Goal: Complete application form: Complete application form

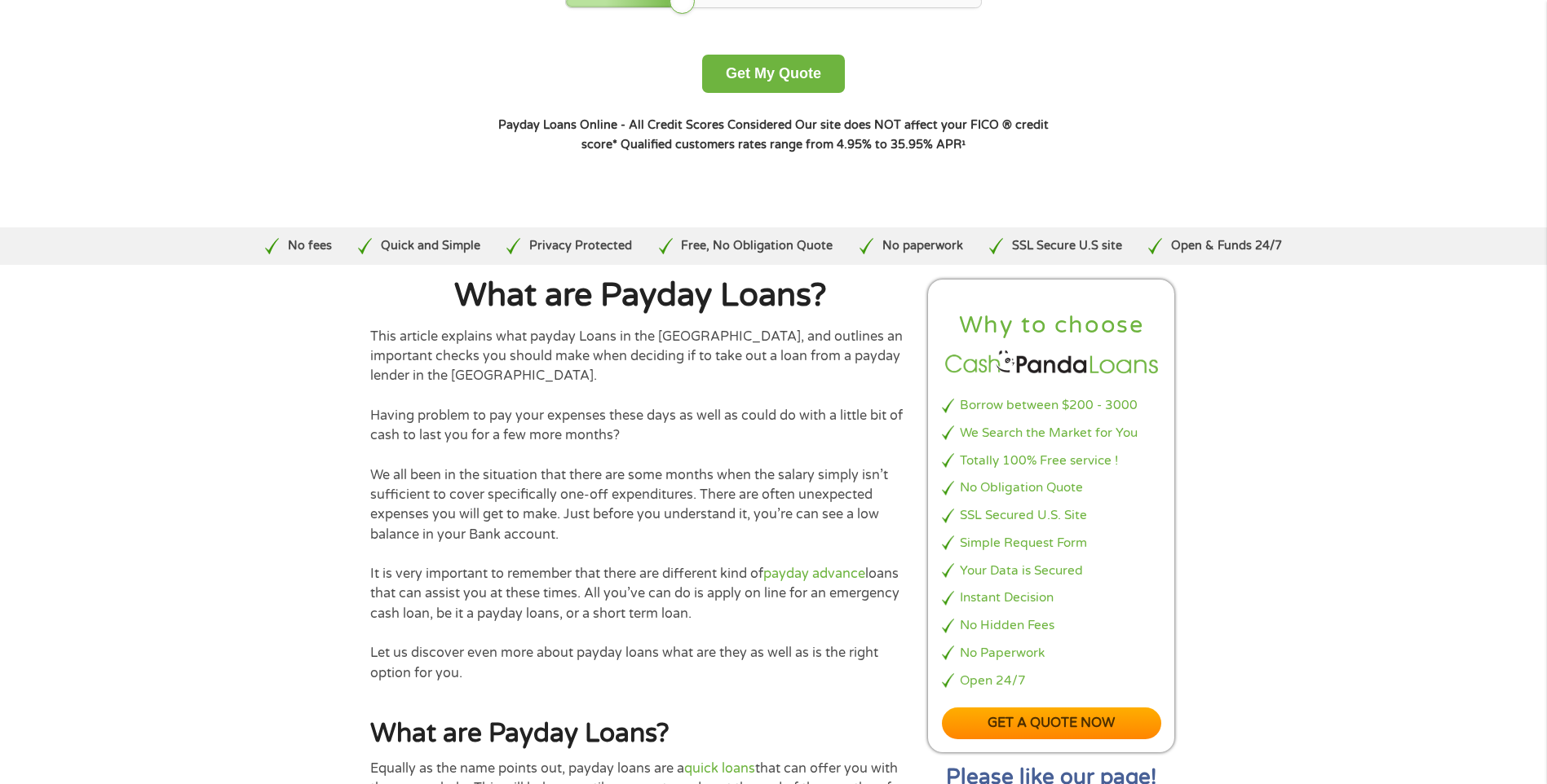
scroll to position [163, 0]
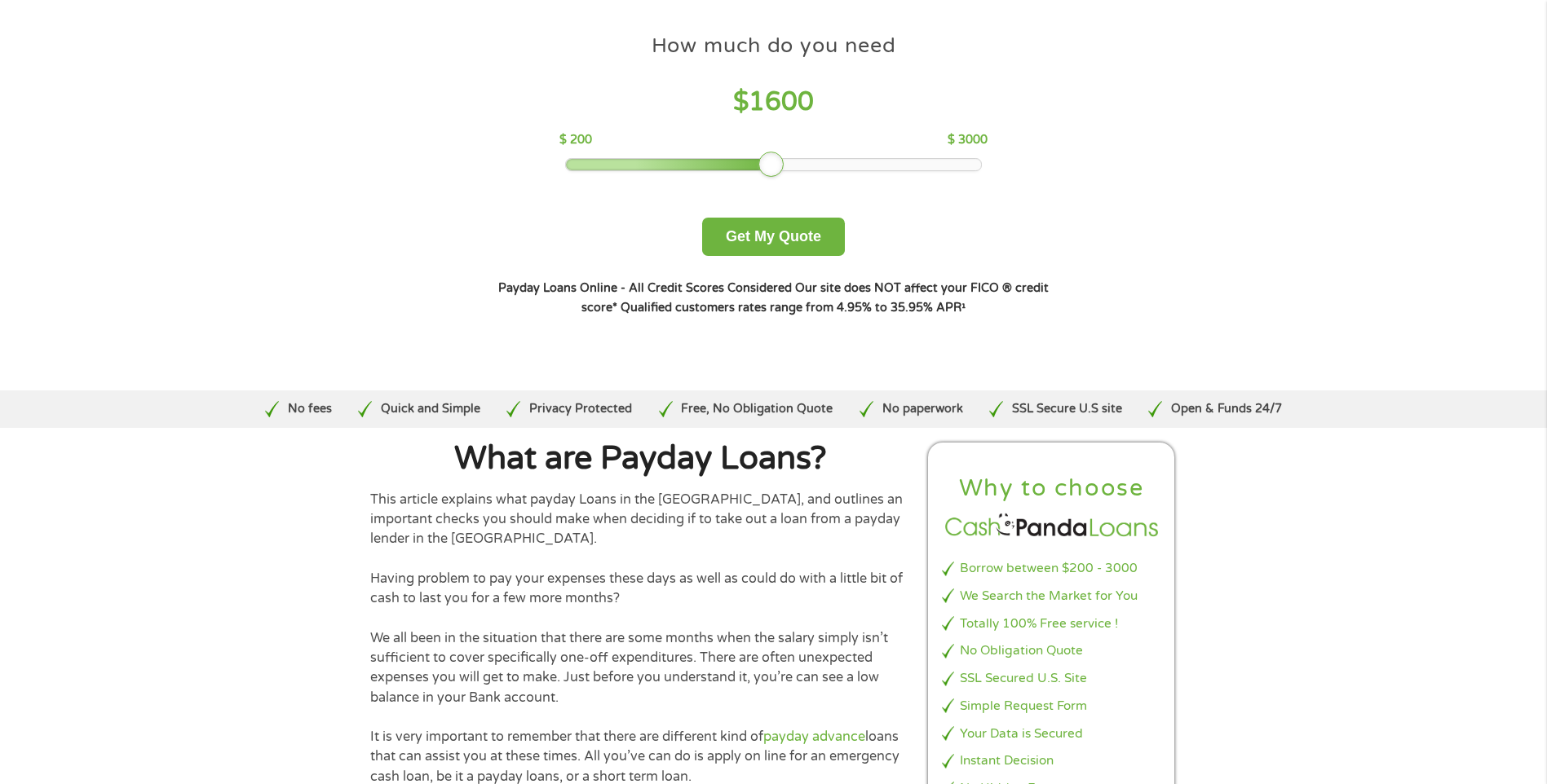
drag, startPoint x: 686, startPoint y: 165, endPoint x: 776, endPoint y: 165, distance: 90.0
click at [776, 165] on div at bounding box center [771, 164] width 26 height 26
click at [784, 236] on button "Get My Quote" at bounding box center [773, 237] width 143 height 38
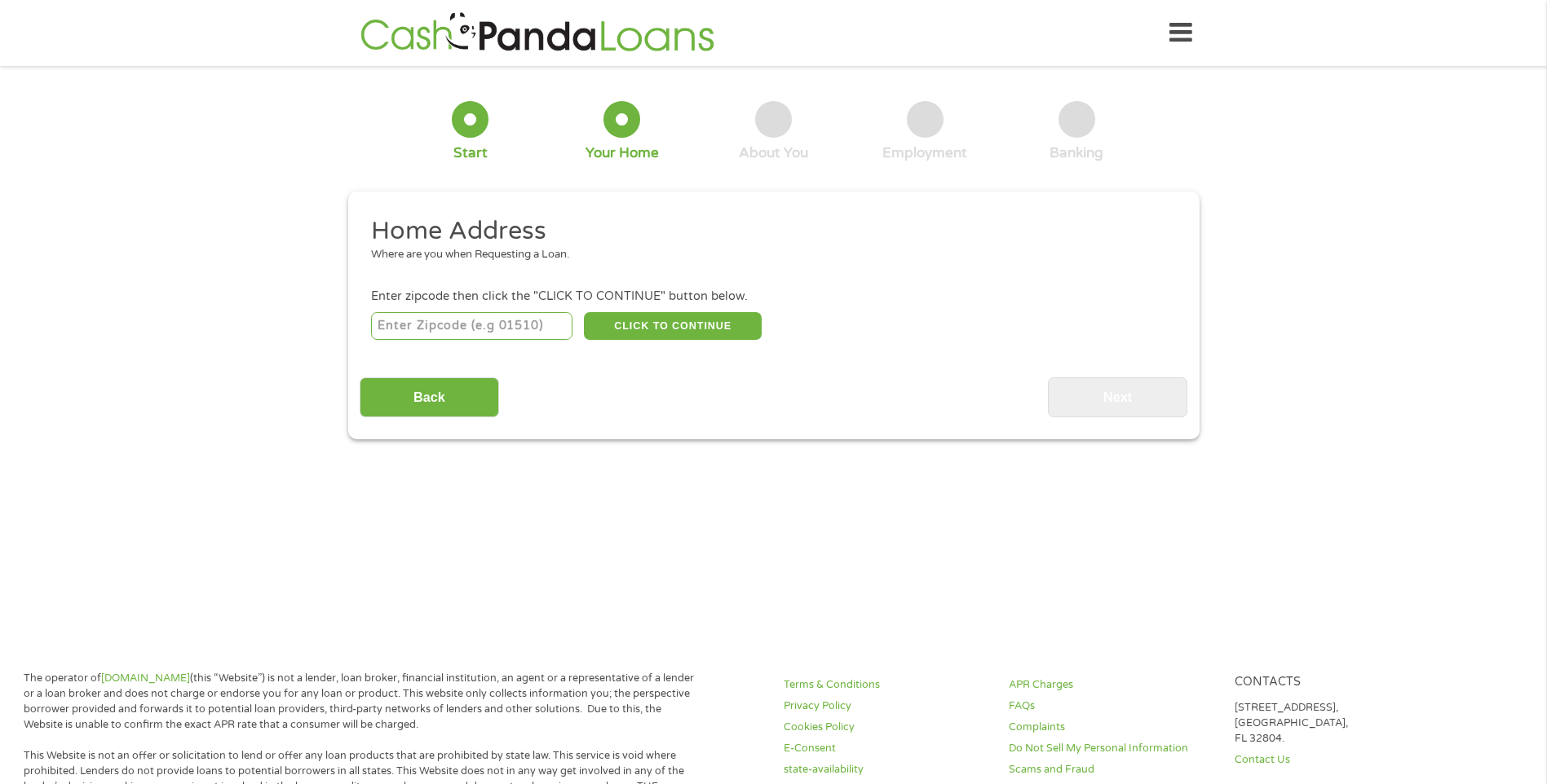
click at [512, 323] on input "number" at bounding box center [471, 326] width 201 height 28
type input "32608"
click at [664, 326] on button "CLICK TO CONTINUE" at bounding box center [672, 326] width 178 height 28
type input "32608"
type input "[GEOGRAPHIC_DATA]"
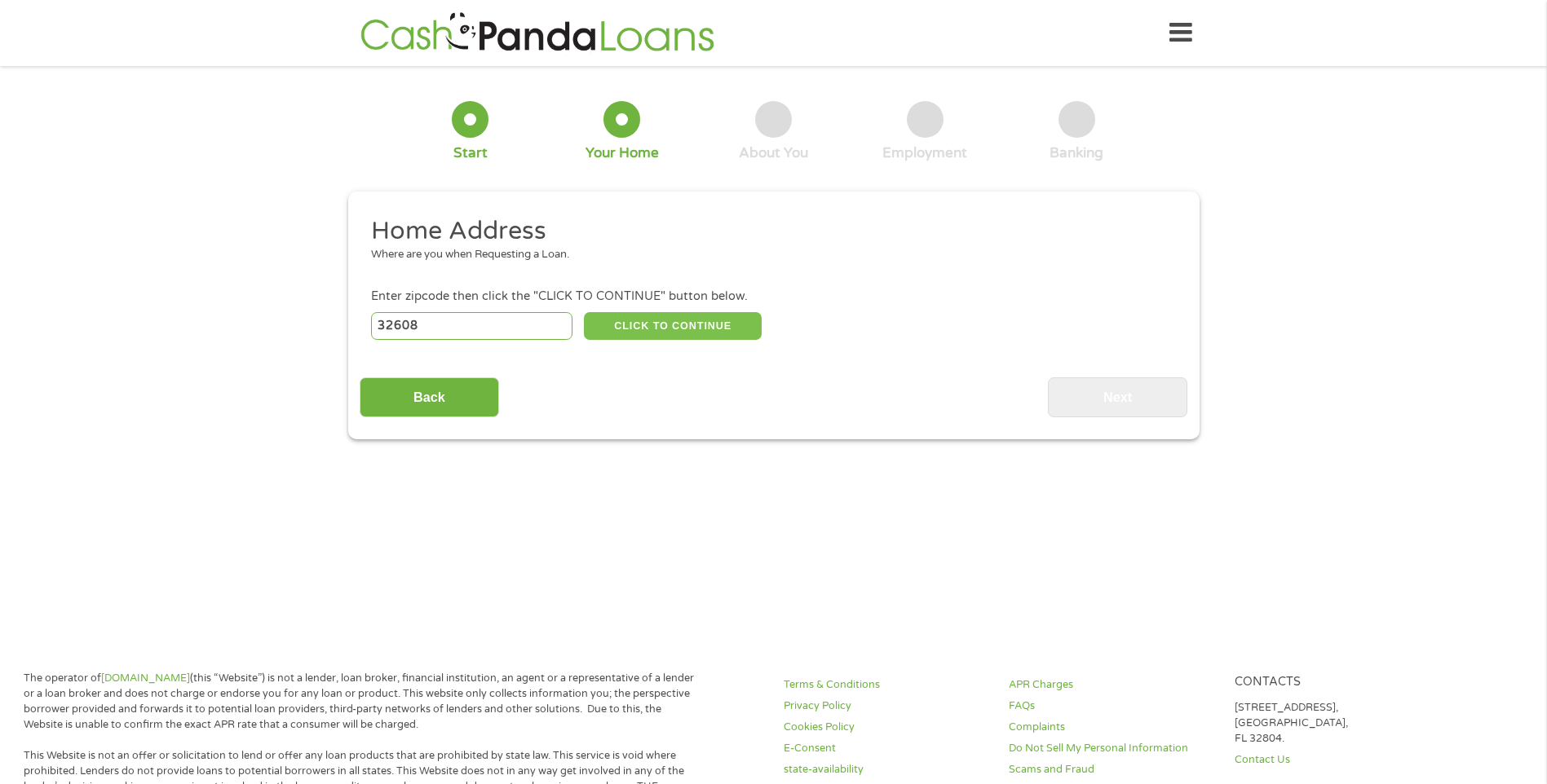
select select "[US_STATE]"
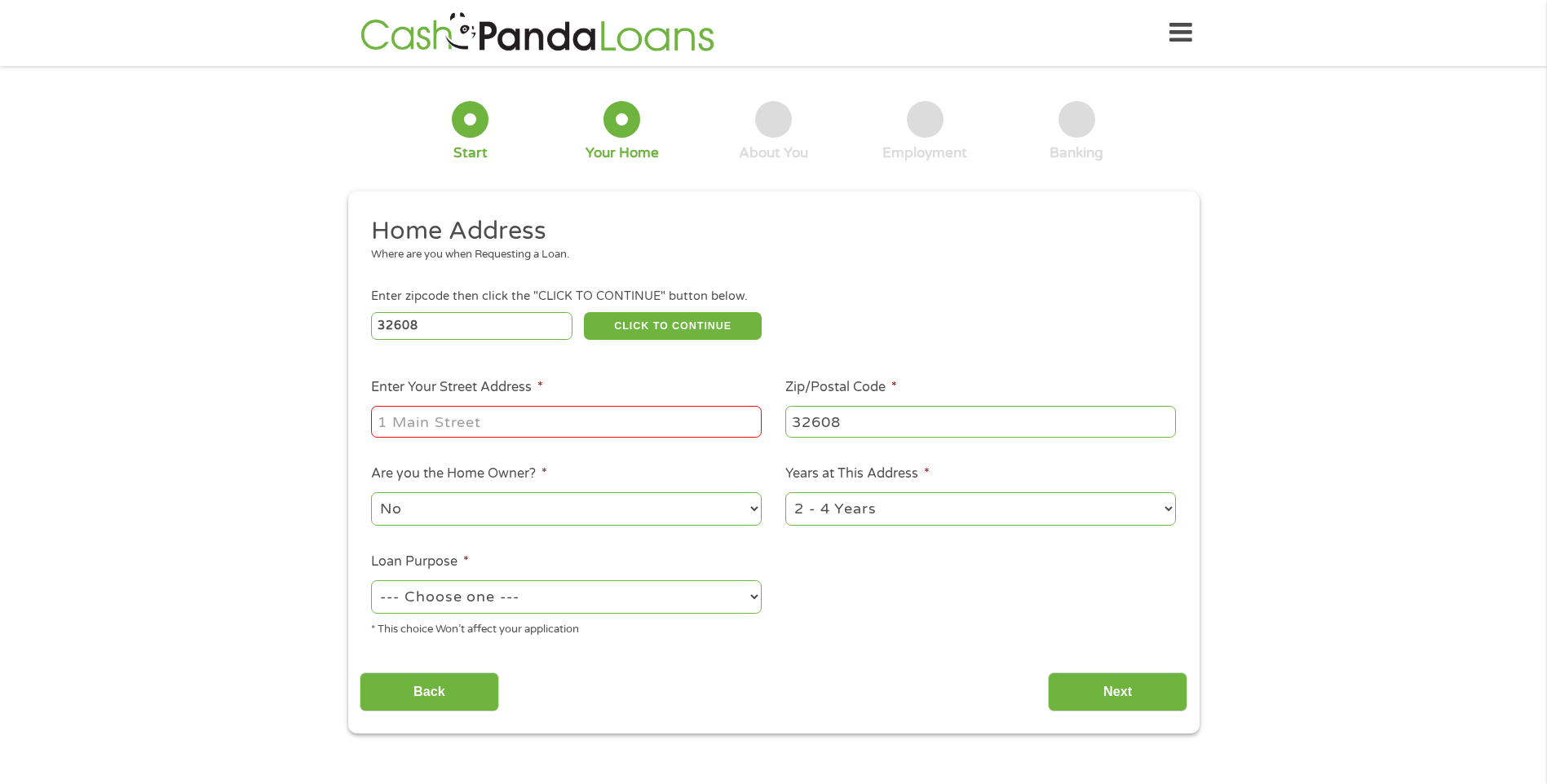
click at [519, 418] on input "Enter Your Street Address *" at bounding box center [566, 420] width 391 height 31
type input "[STREET_ADDRESS]"
click at [756, 511] on select "No Yes" at bounding box center [566, 509] width 391 height 33
click at [371, 492] on select "No Yes" at bounding box center [566, 509] width 391 height 33
click at [891, 510] on select "1 Year or less 1 - 2 Years 2 - 4 Years Over 4 Years" at bounding box center [980, 509] width 391 height 33
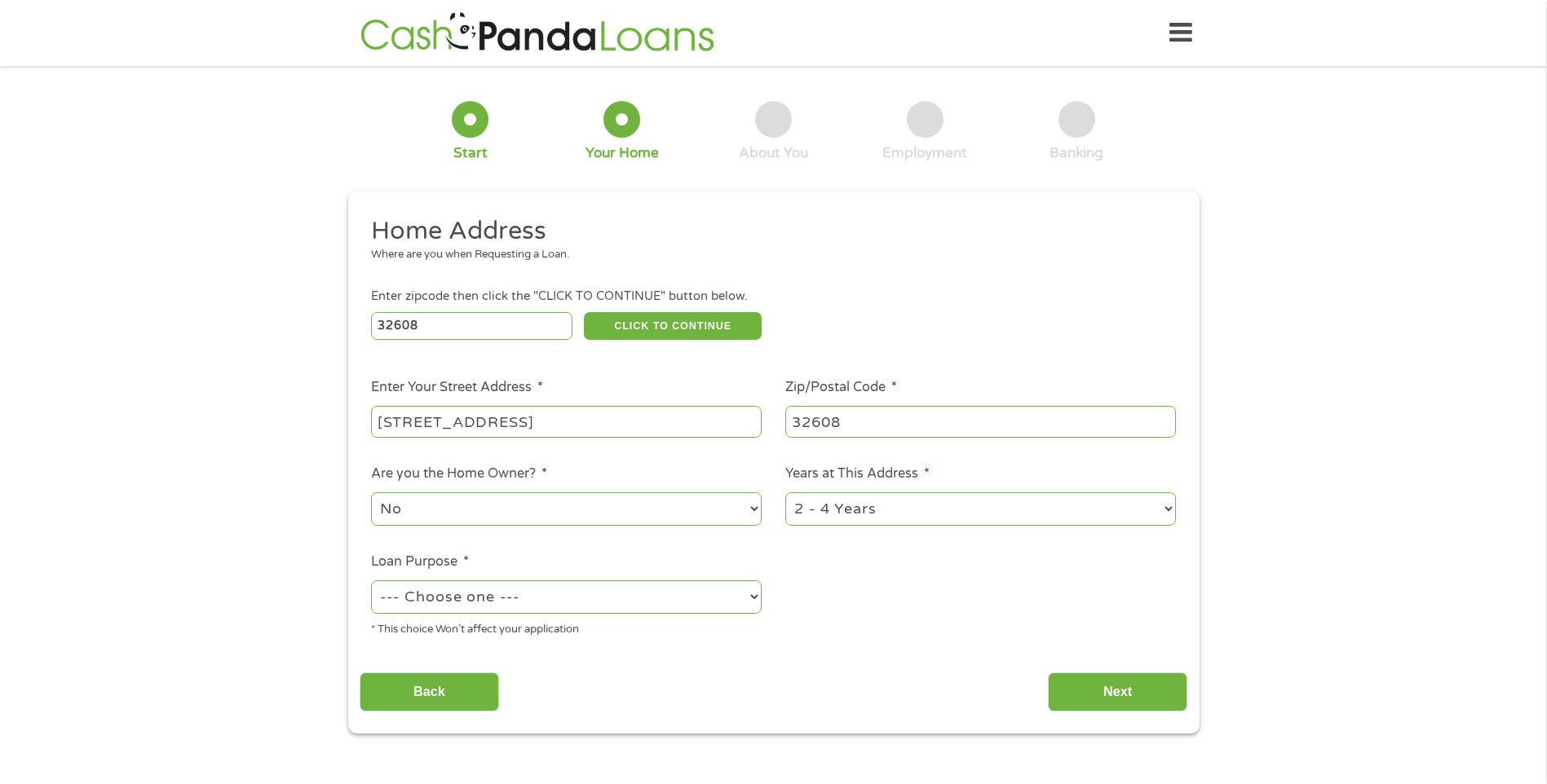
select select "60months"
click at [785, 492] on select "1 Year or less 1 - 2 Years 2 - 4 Years Over 4 Years" at bounding box center [980, 509] width 391 height 33
click at [742, 593] on select "--- Choose one --- Pay Bills Debt Consolidation Home Improvement Major Purchase…" at bounding box center [566, 597] width 391 height 33
select select "paybills"
click at [371, 580] on select "--- Choose one --- Pay Bills Debt Consolidation Home Improvement Major Purchase…" at bounding box center [566, 597] width 391 height 33
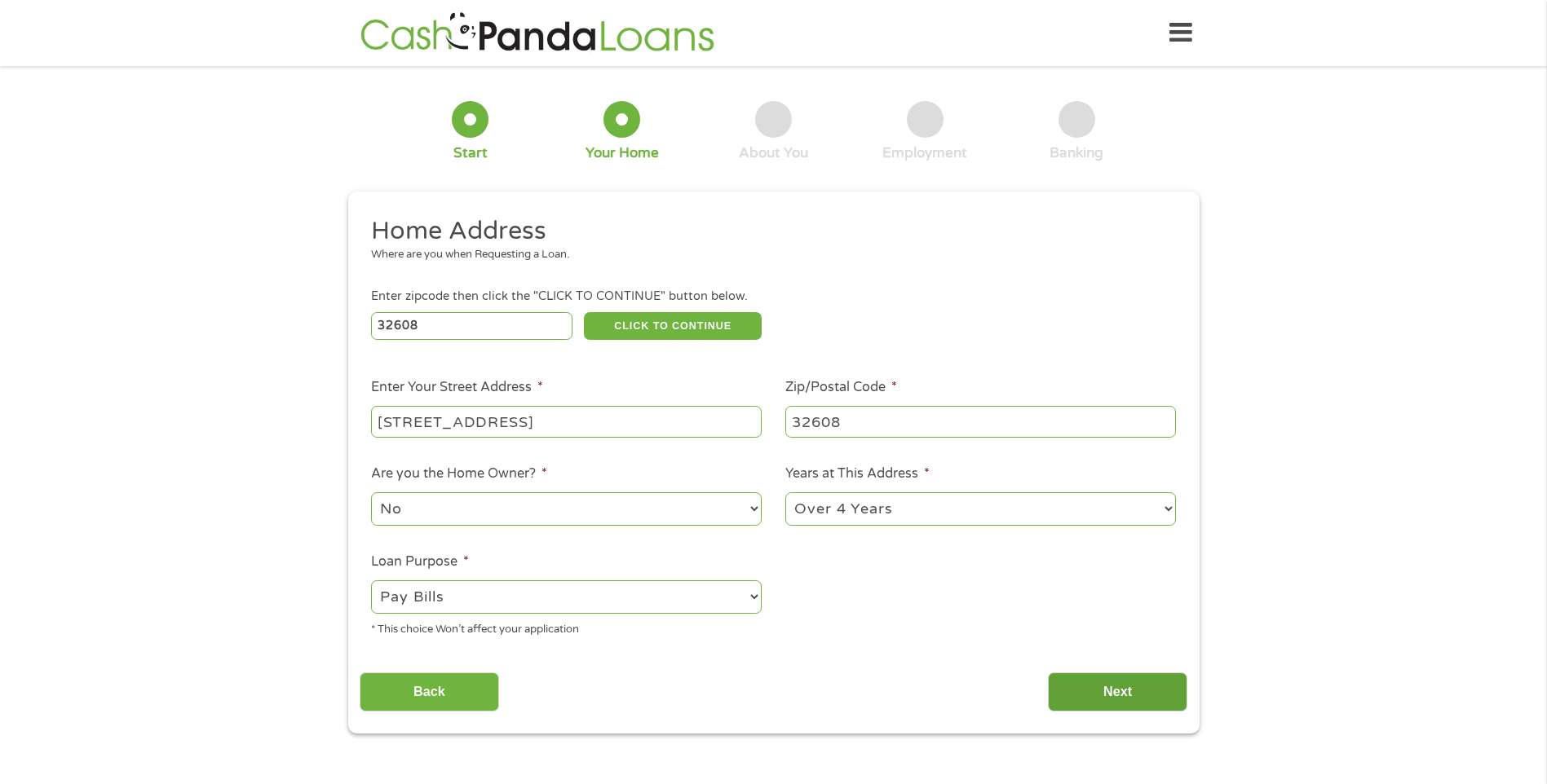
click at [1123, 687] on input "Next" at bounding box center [1117, 692] width 139 height 40
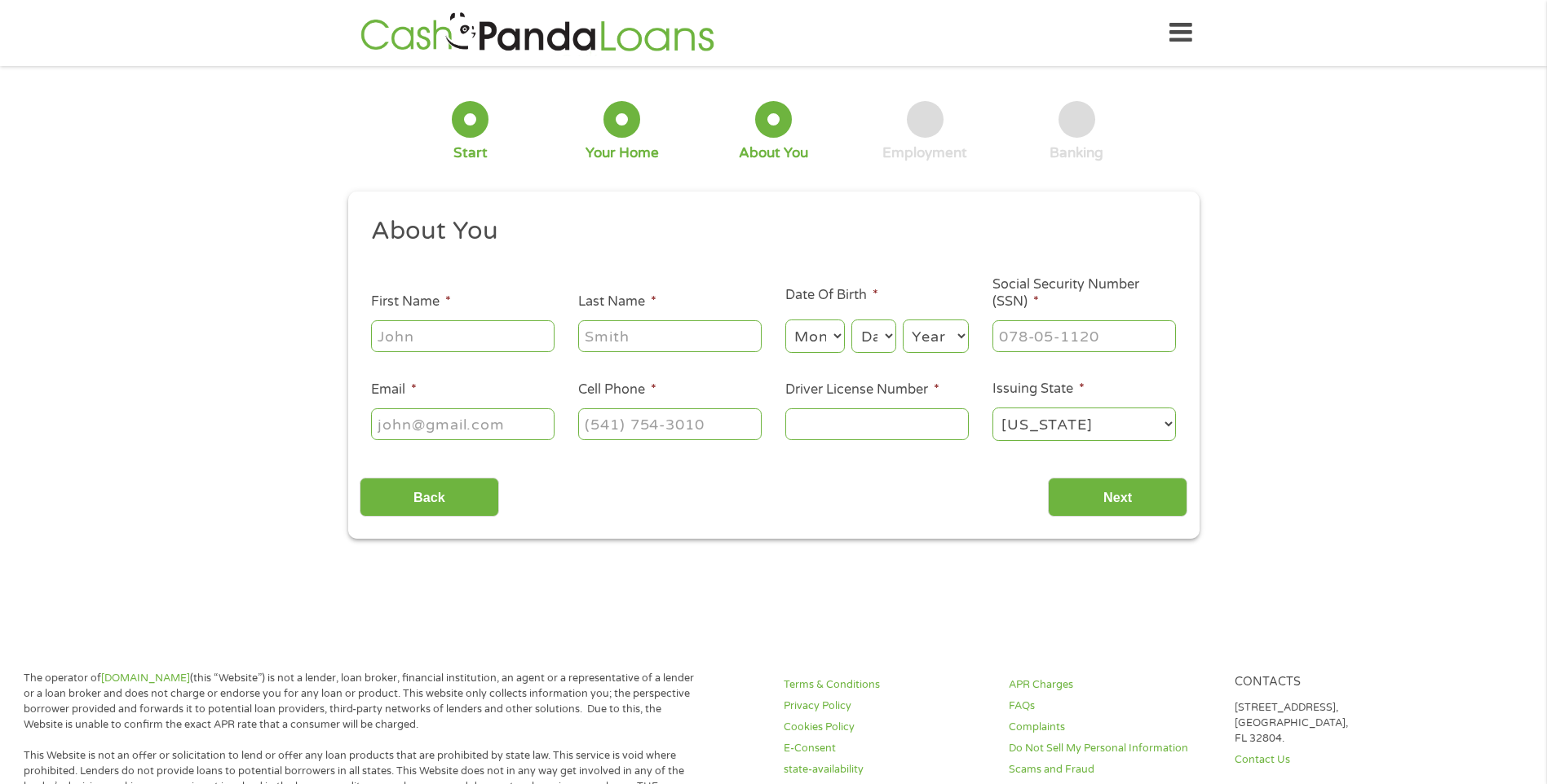
scroll to position [6, 6]
click at [502, 340] on input "First Name *" at bounding box center [463, 336] width 184 height 31
type input "[PERSON_NAME]"
click at [836, 335] on select "Month 1 2 3 4 5 6 7 8 9 10 11 12" at bounding box center [815, 336] width 59 height 33
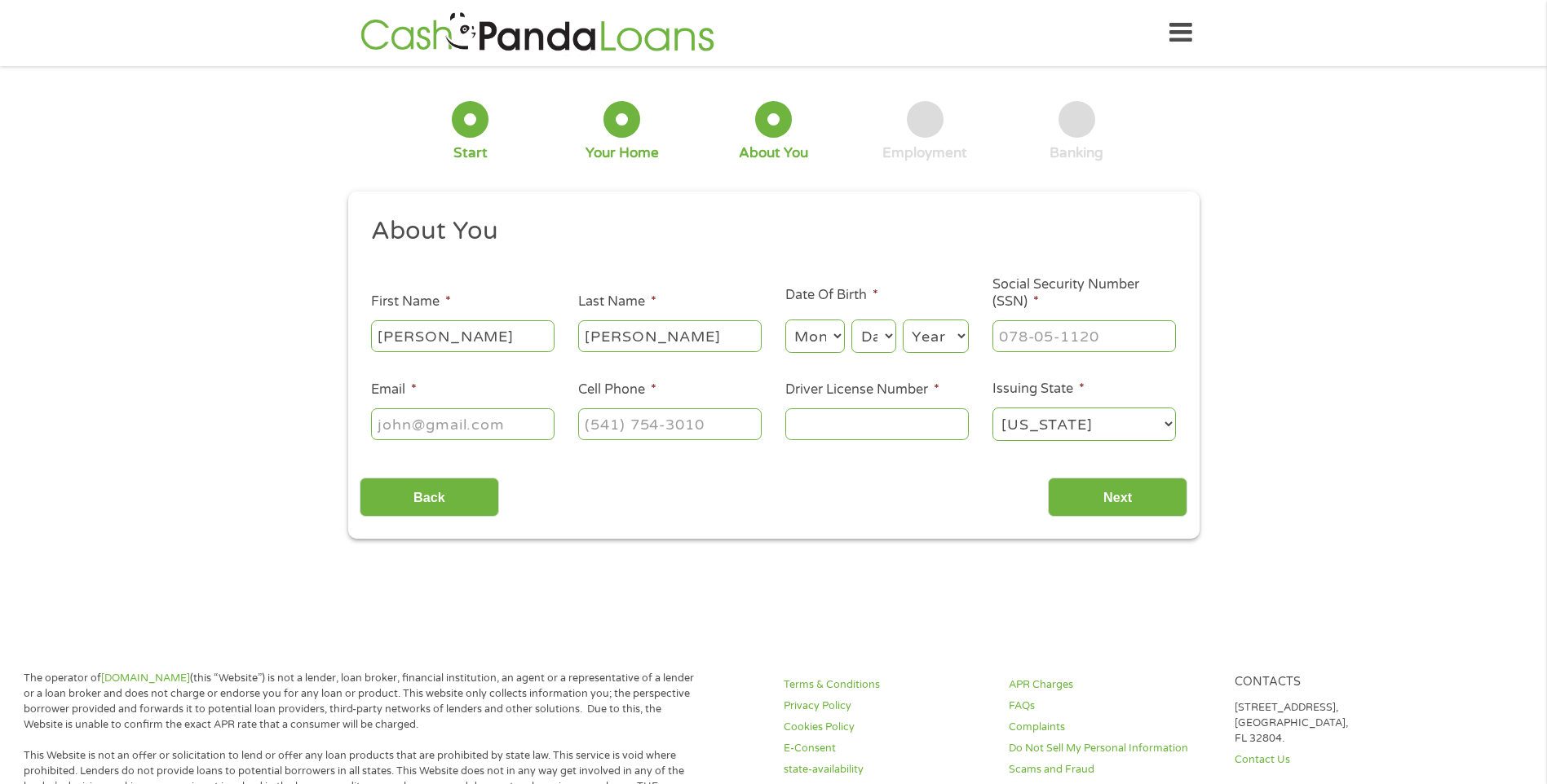
select select "11"
click at [785, 320] on select "Month 1 2 3 4 5 6 7 8 9 10 11 12" at bounding box center [815, 336] width 59 height 33
click at [886, 340] on select "Day 1 2 3 4 5 6 7 8 9 10 11 12 13 14 15 16 17 18 19 20 21 22 23 24 25 26 27 28 …" at bounding box center [874, 336] width 44 height 33
select select "4"
click at [852, 320] on select "Day 1 2 3 4 5 6 7 8 9 10 11 12 13 14 15 16 17 18 19 20 21 22 23 24 25 26 27 28 …" at bounding box center [874, 336] width 44 height 33
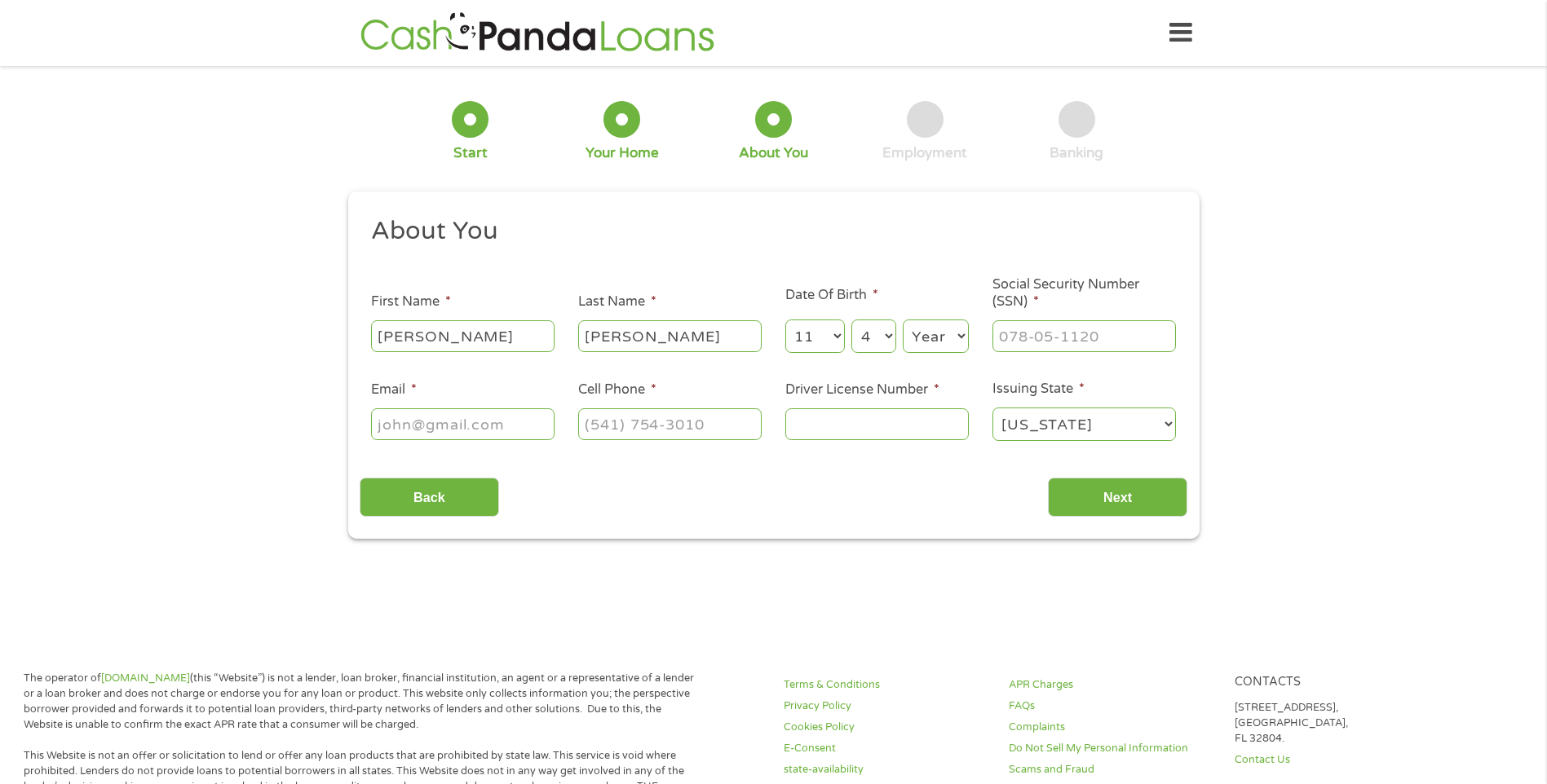
click at [947, 346] on select "Year [DATE] 2006 2005 2004 2003 2002 2001 2000 1999 1998 1997 1996 1995 1994 19…" at bounding box center [936, 336] width 66 height 33
select select "1980"
click at [902, 320] on select "Year [DATE] 2006 2005 2004 2003 2002 2001 2000 1999 1998 1997 1996 1995 1994 19…" at bounding box center [936, 336] width 66 height 33
click at [1048, 338] on input "___-__-____" at bounding box center [1084, 336] width 184 height 31
type input "593-01-2805"
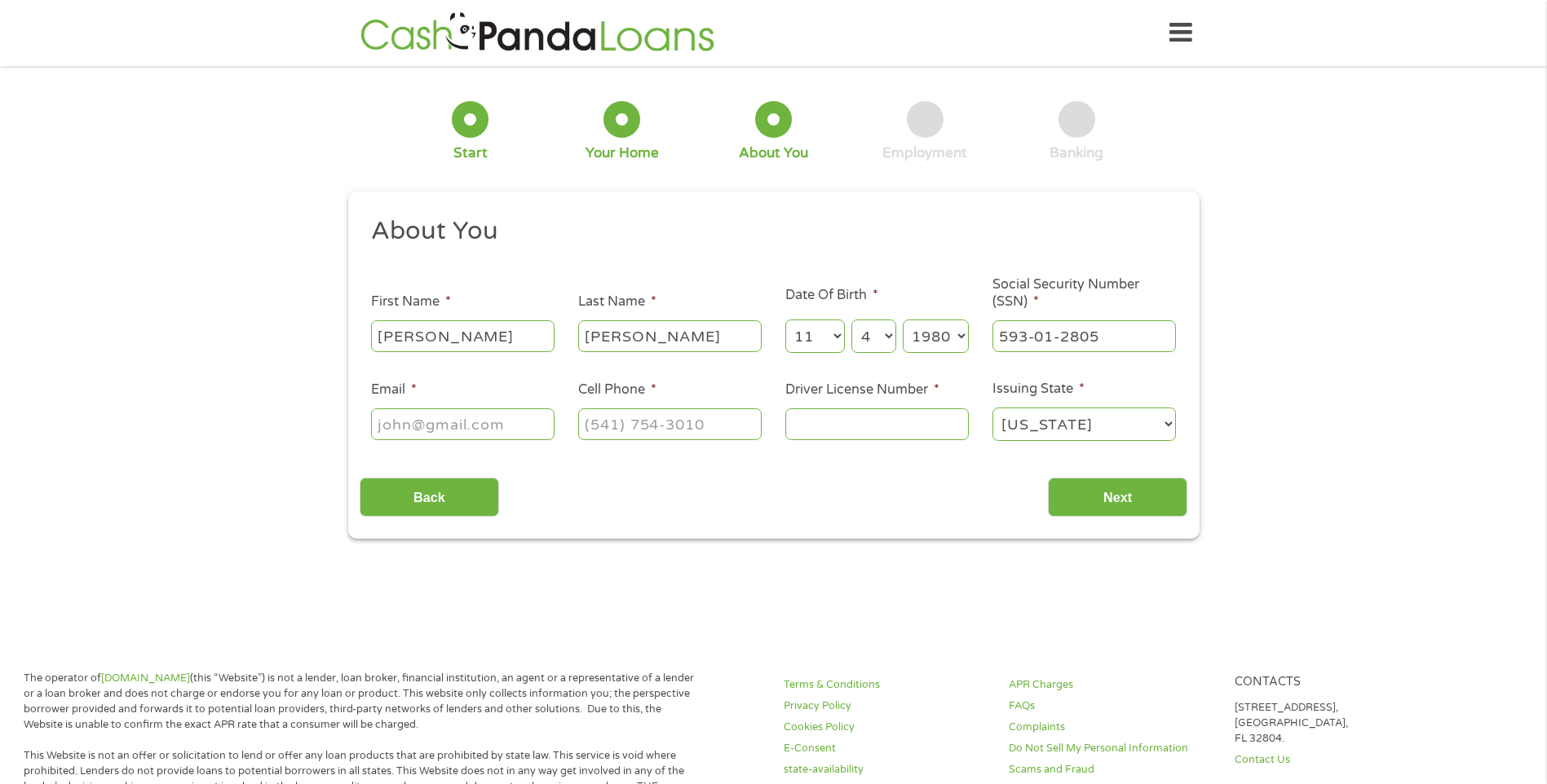
click at [491, 431] on input "Email *" at bounding box center [463, 423] width 184 height 31
type input "[EMAIL_ADDRESS][DOMAIN_NAME]"
click at [640, 432] on input "(___) ___-____" at bounding box center [670, 423] width 184 height 31
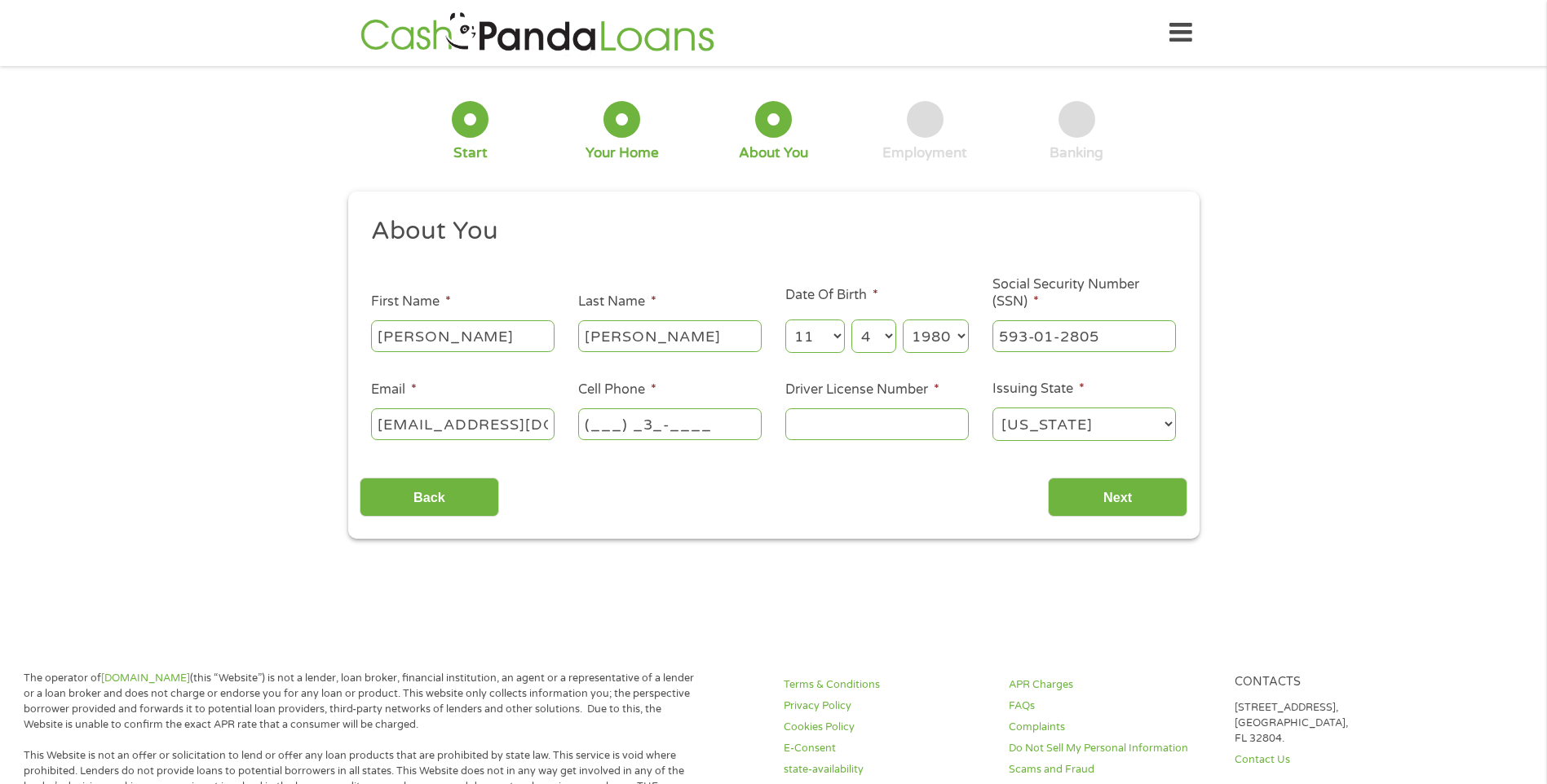
type input "(___) ___-____"
click at [137, 458] on div "1 Start 2 Your Home 3 About You 4 Employment 5 Banking 6 This field is hidden w…" at bounding box center [773, 309] width 1547 height 461
click at [660, 426] on input "(___) ___-____" at bounding box center [670, 423] width 184 height 31
type input "[PHONE_NUMBER]"
click at [830, 414] on input "Driver License Number *" at bounding box center [877, 423] width 184 height 31
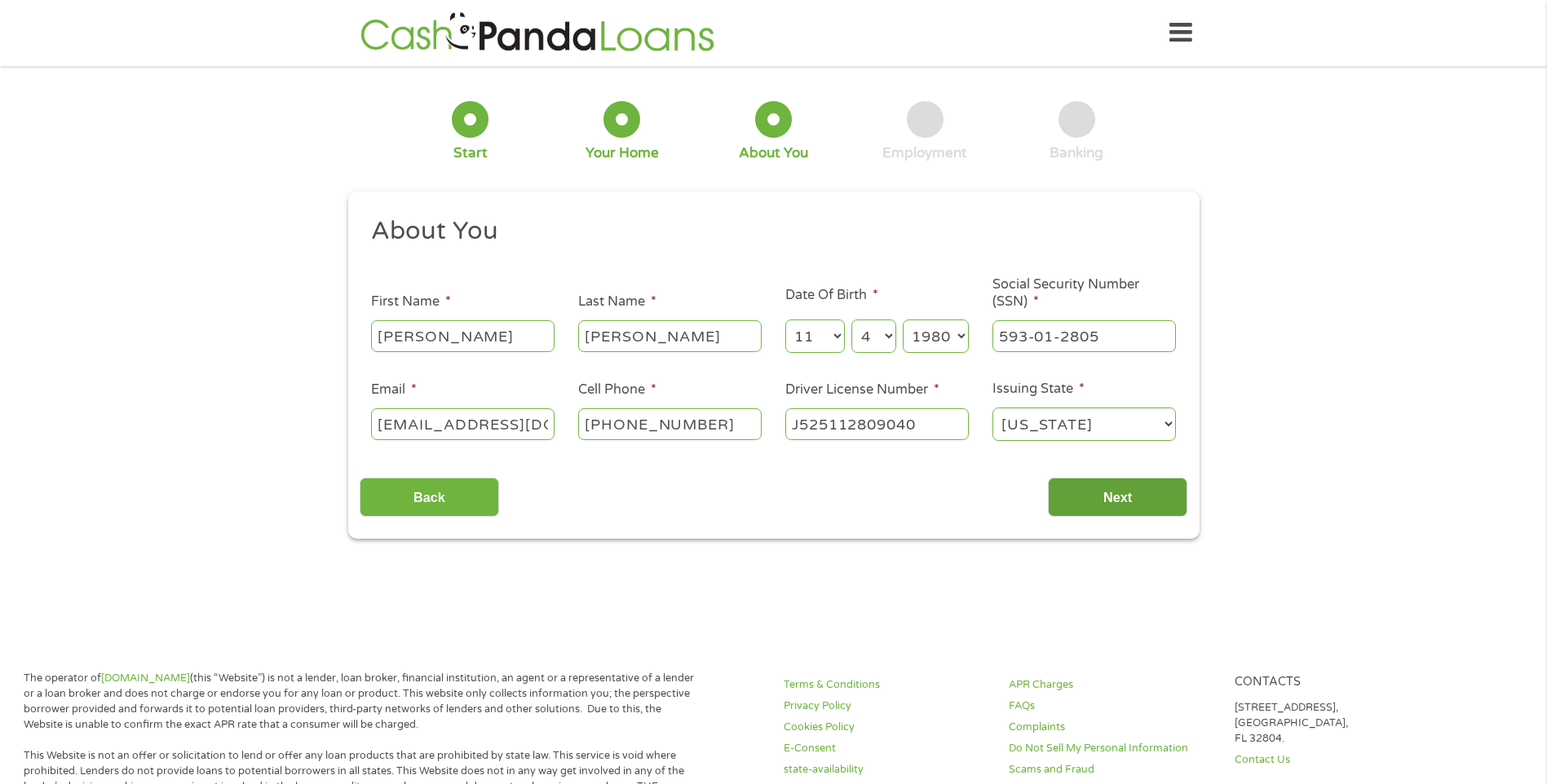
type input "J525112809040"
click at [1107, 502] on input "Next" at bounding box center [1117, 497] width 139 height 40
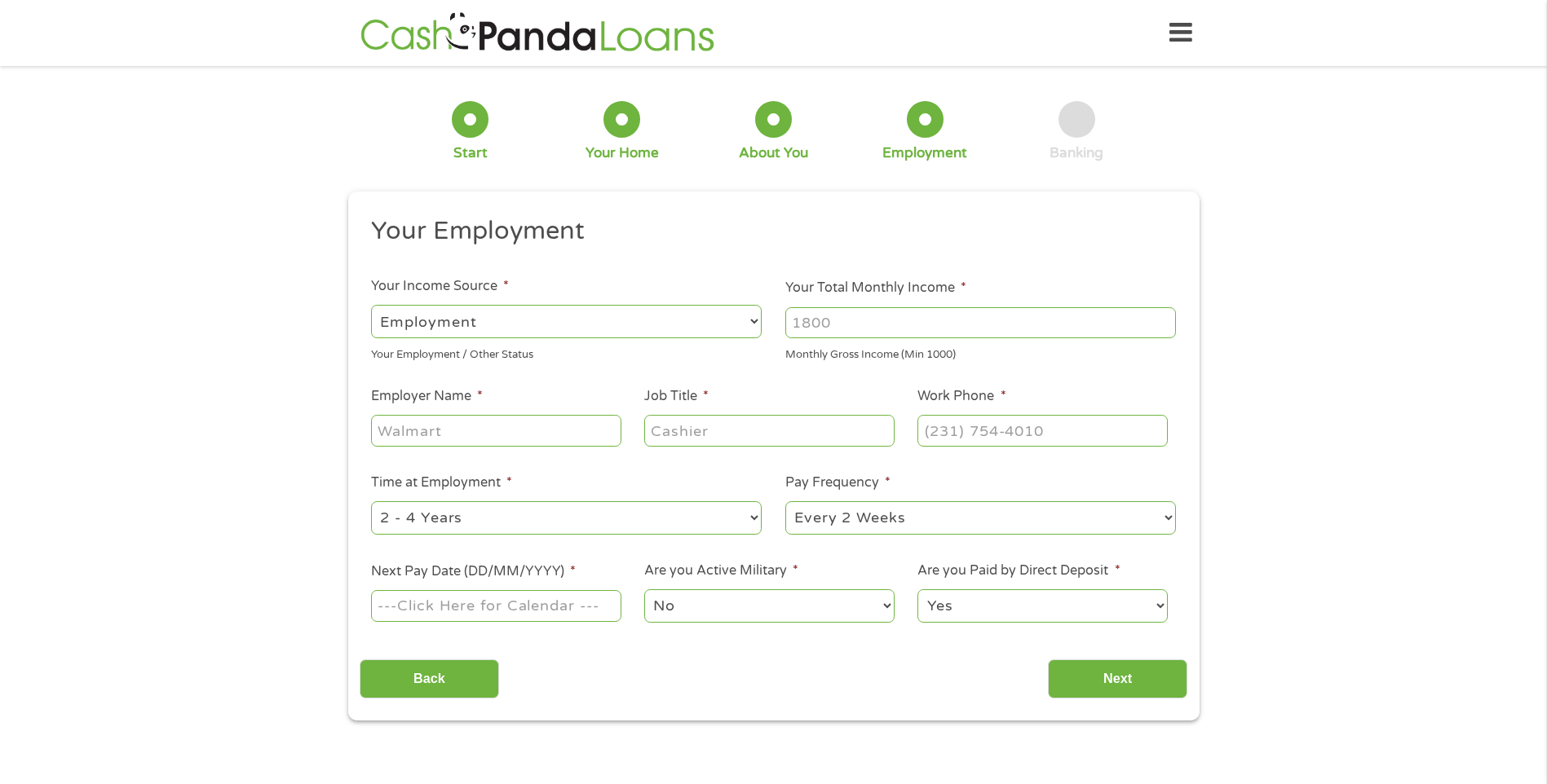
scroll to position [6, 6]
click at [865, 330] on input "Your Total Monthly Income *" at bounding box center [980, 323] width 391 height 31
type input "2604"
click at [498, 438] on input "Employer Name *" at bounding box center [495, 430] width 249 height 31
click at [462, 430] on input "UF" at bounding box center [495, 430] width 249 height 31
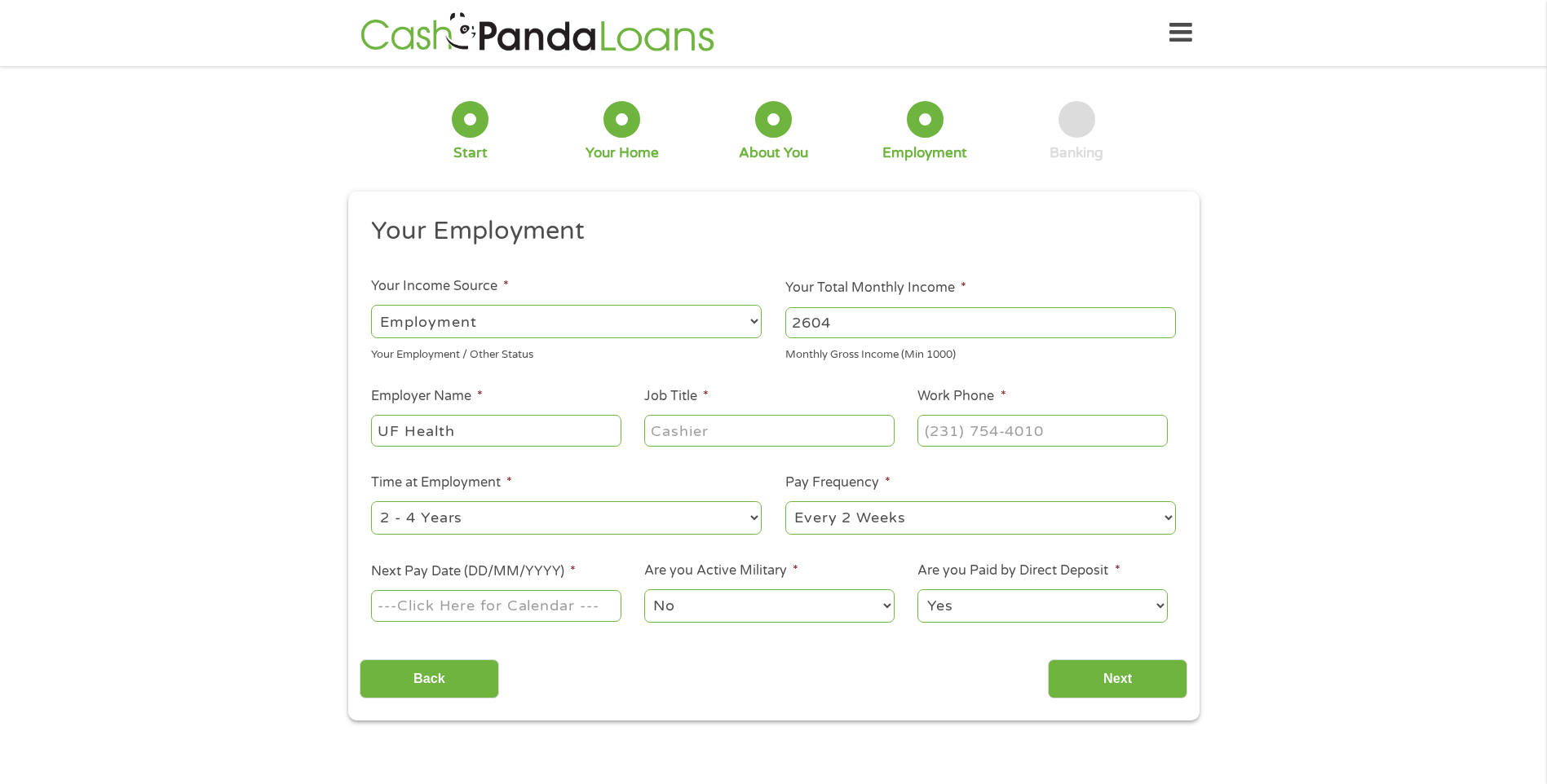
type input "UF Health"
type input "Office Representative"
type input "[PHONE_NUMBER]"
click at [749, 511] on select "--- Choose one --- 1 Year or less 1 - 2 Years 2 - 4 Years Over 4 Years" at bounding box center [566, 518] width 391 height 33
select select "24months"
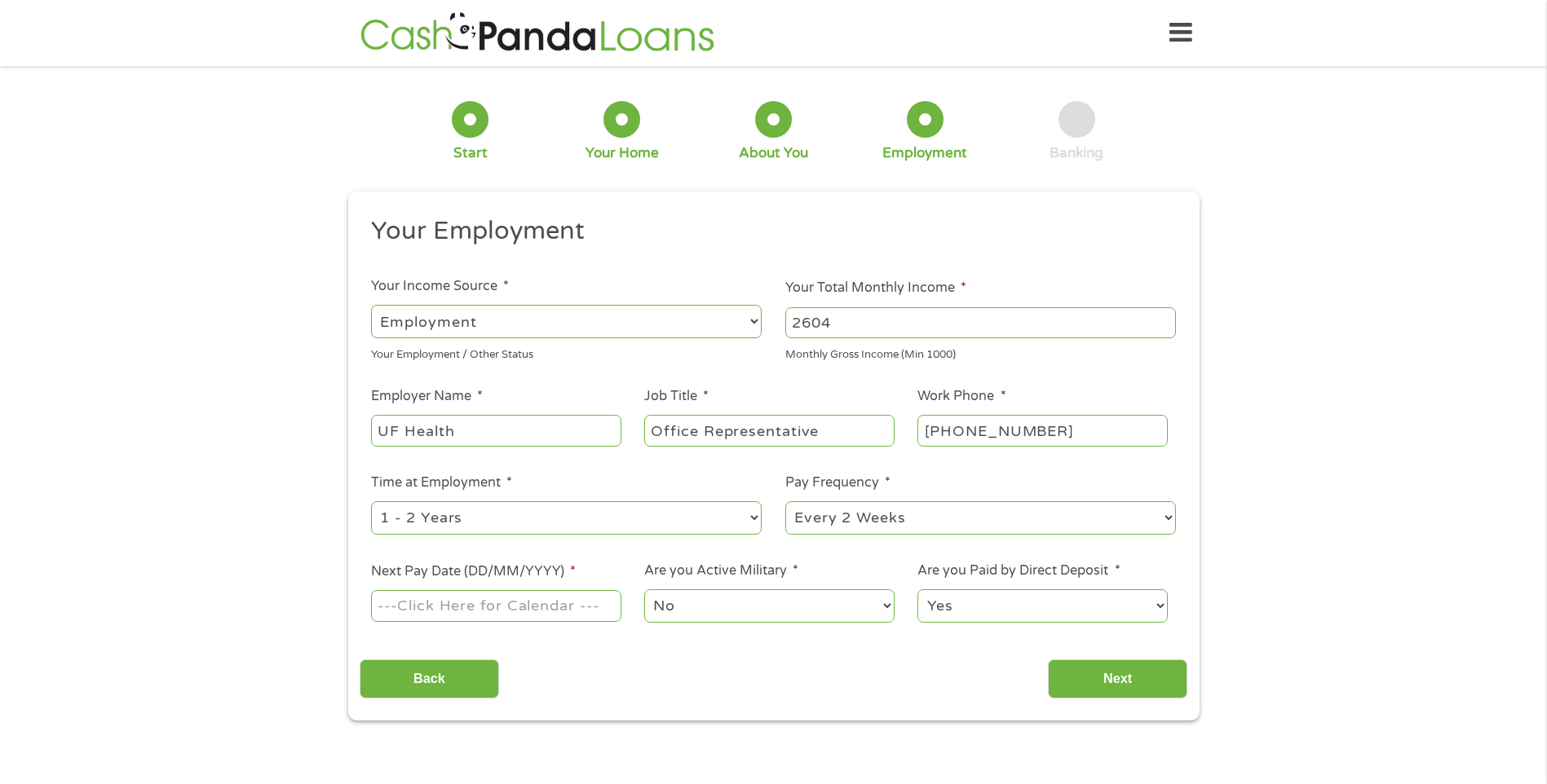
click at [371, 502] on select "--- Choose one --- 1 Year or less 1 - 2 Years 2 - 4 Years Over 4 Years" at bounding box center [566, 518] width 391 height 33
click at [589, 607] on input "Next Pay Date (DD/MM/YYYY) *" at bounding box center [495, 605] width 249 height 31
type input "[DATE]"
click at [1139, 682] on input "Next" at bounding box center [1117, 679] width 139 height 40
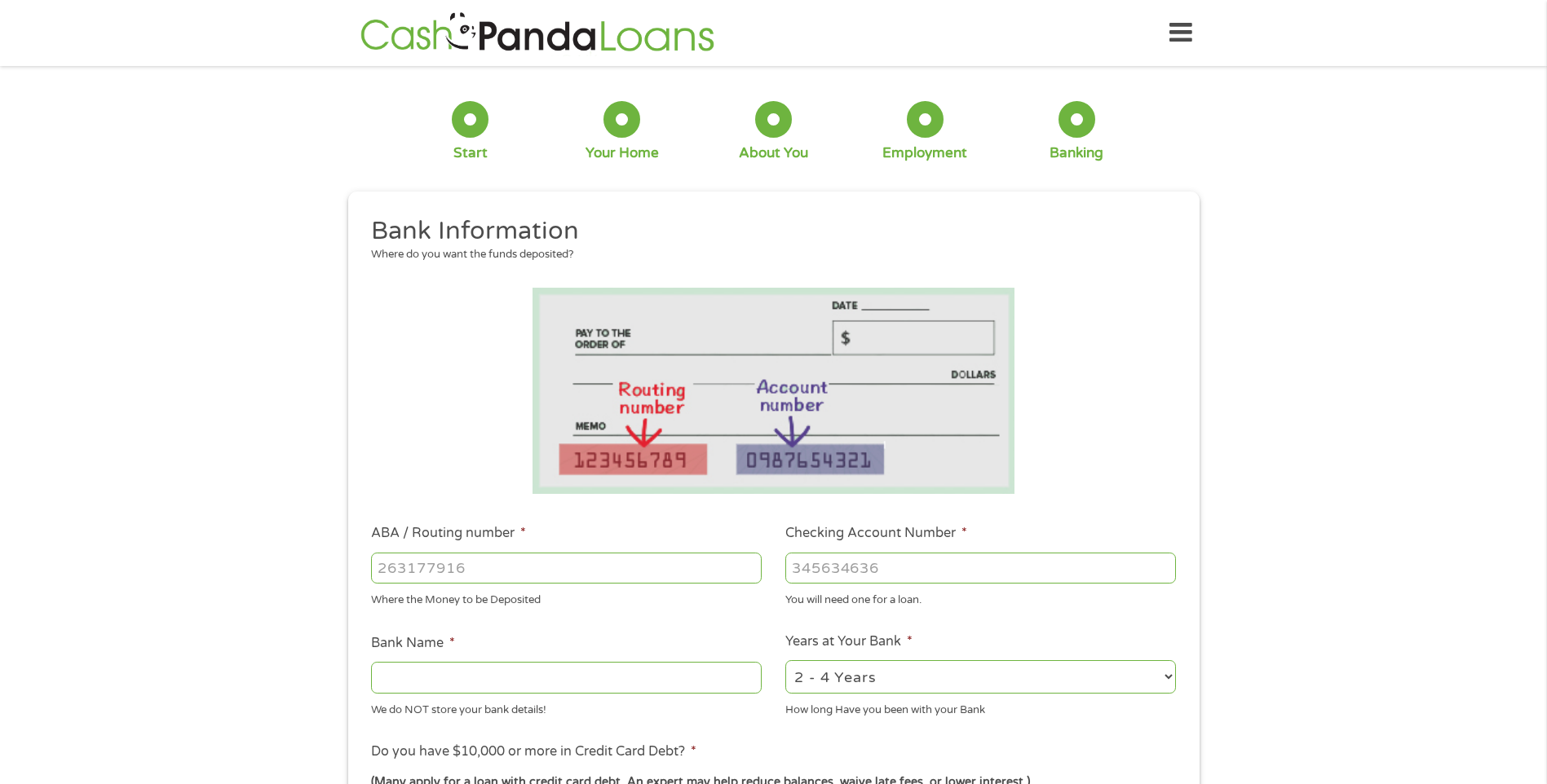
click at [441, 572] on input "ABA / Routing number *" at bounding box center [566, 567] width 391 height 31
type input "263178452"
type input "SUNSTATE FEDERAL CREDIT UNION"
type input "263178452"
click at [887, 567] on input "0080000" at bounding box center [980, 567] width 391 height 31
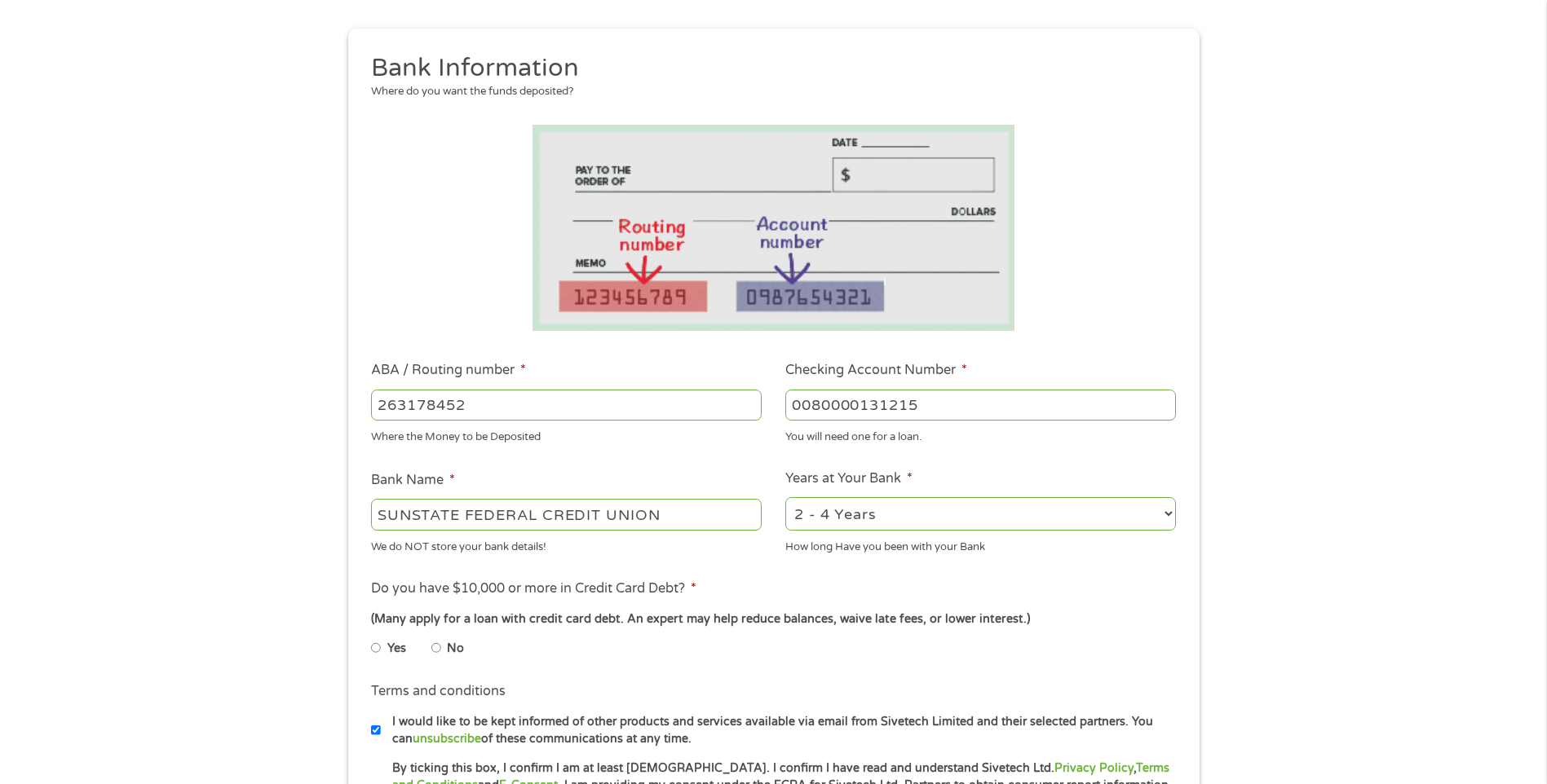
scroll to position [245, 0]
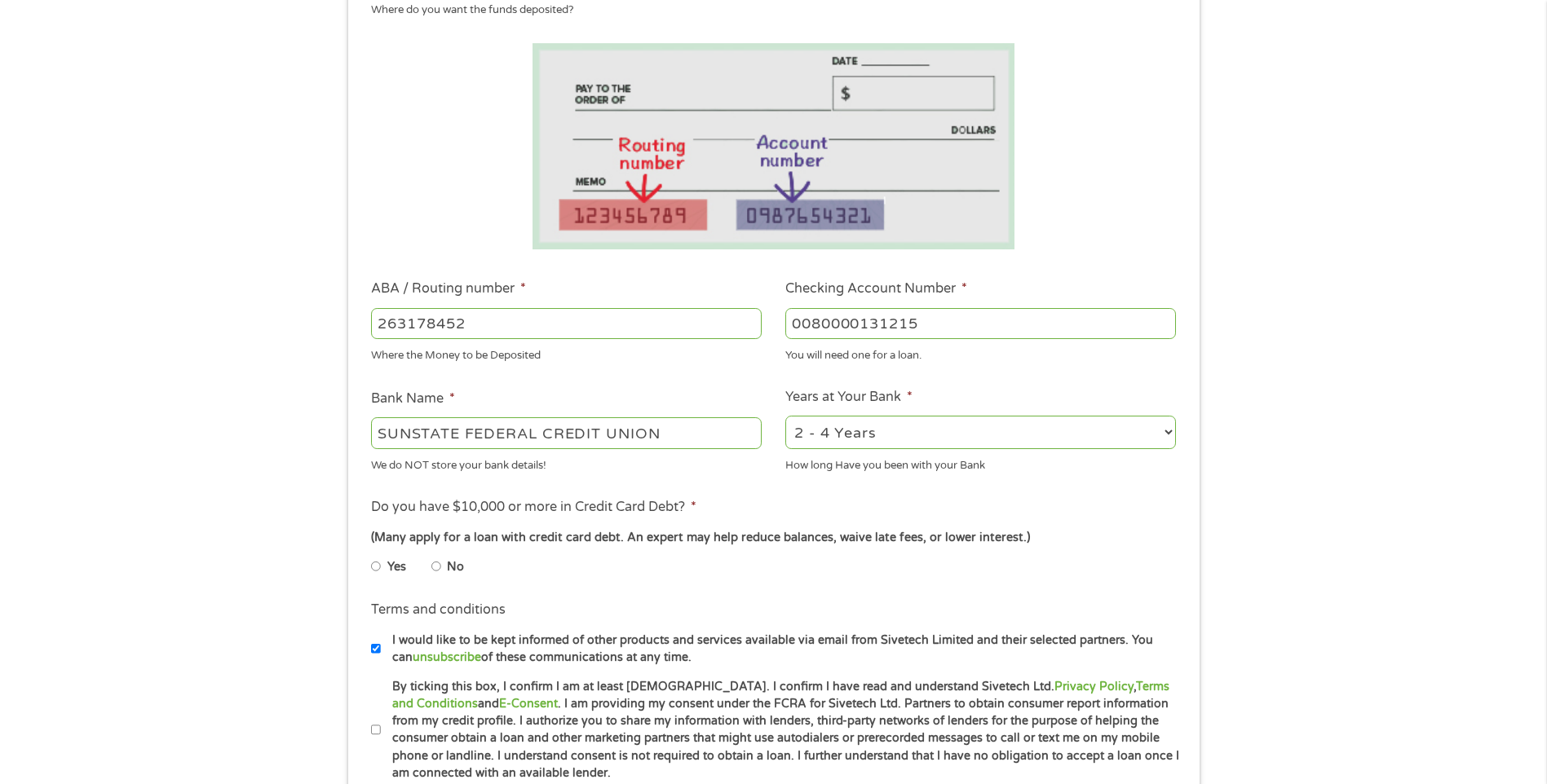
type input "0080000131215"
click at [1163, 429] on select "2 - 4 Years 6 - 12 Months 1 - 2 Years Over 4 Years" at bounding box center [980, 433] width 391 height 33
select select "60months"
click at [785, 416] on select "2 - 4 Years 6 - 12 Months 1 - 2 Years Over 4 Years" at bounding box center [980, 433] width 391 height 33
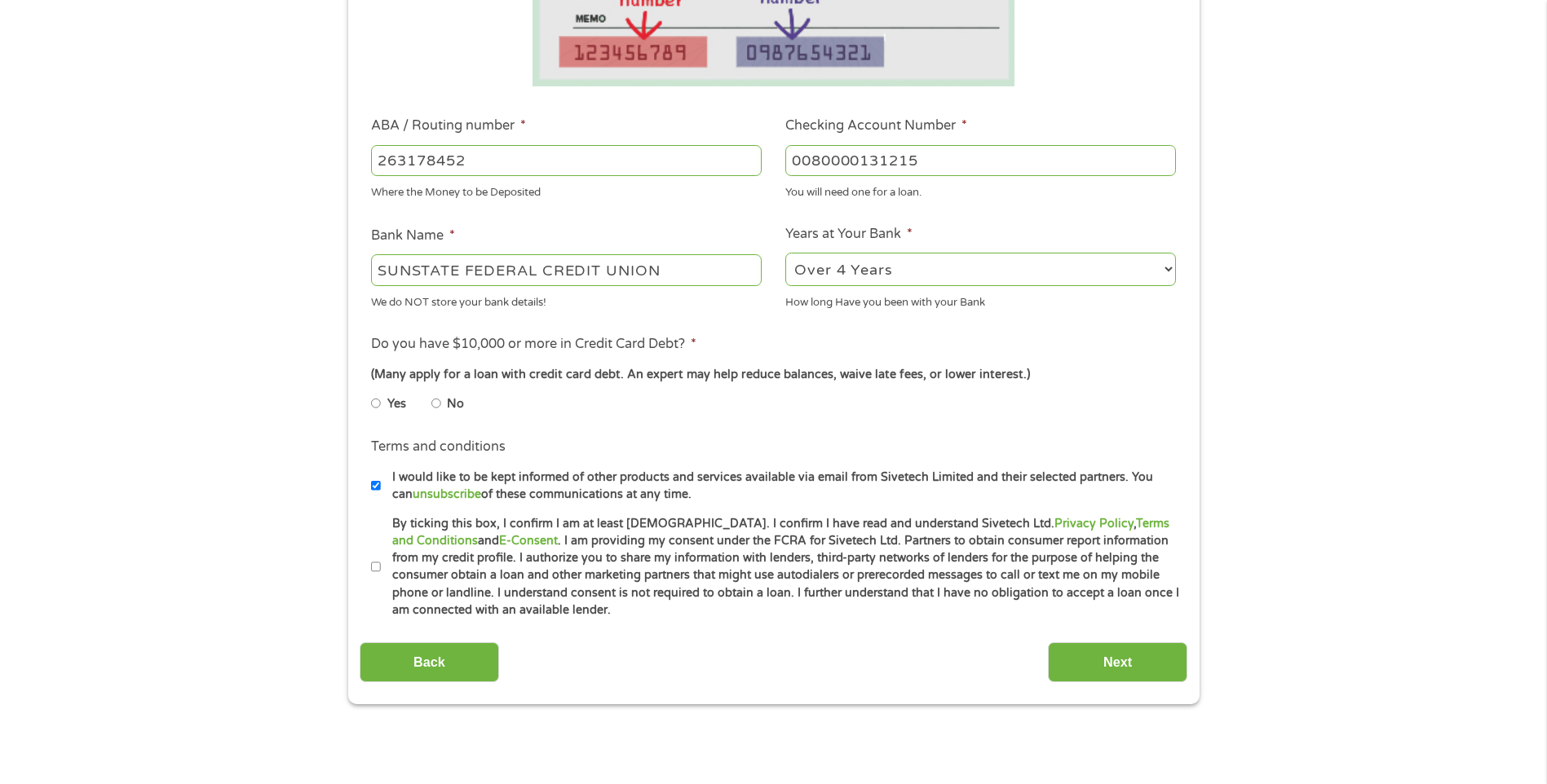
scroll to position [489, 0]
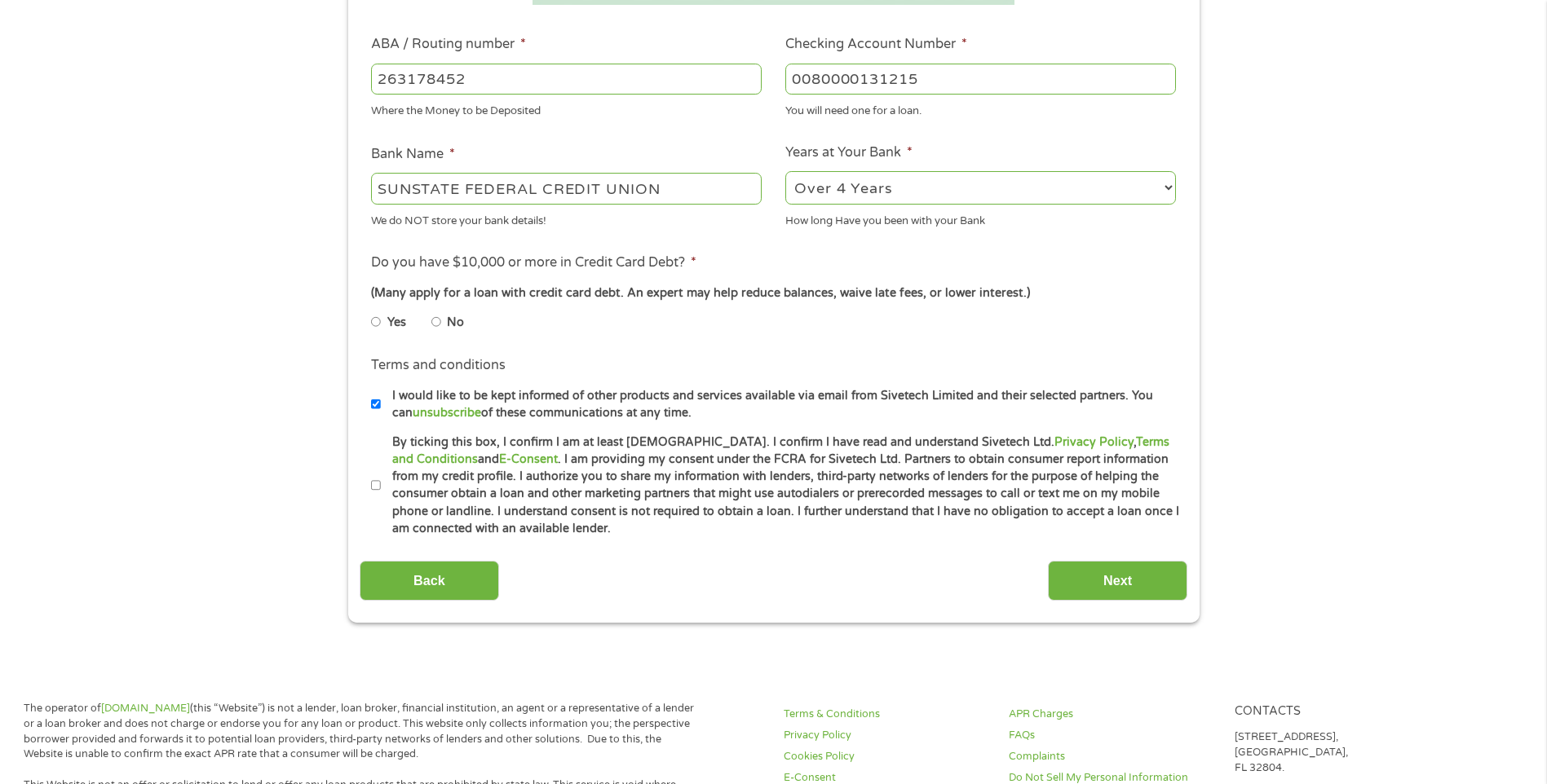
click at [430, 320] on li "Yes" at bounding box center [401, 323] width 60 height 31
click at [441, 323] on input "No" at bounding box center [436, 322] width 10 height 26
radio input "true"
click at [381, 487] on label "By ticking this box, I confirm I am at least [DEMOGRAPHIC_DATA]. I confirm I ha…" at bounding box center [781, 485] width 800 height 104
click at [380, 487] on input "By ticking this box, I confirm I am at least [DEMOGRAPHIC_DATA]. I confirm I ha…" at bounding box center [375, 486] width 10 height 26
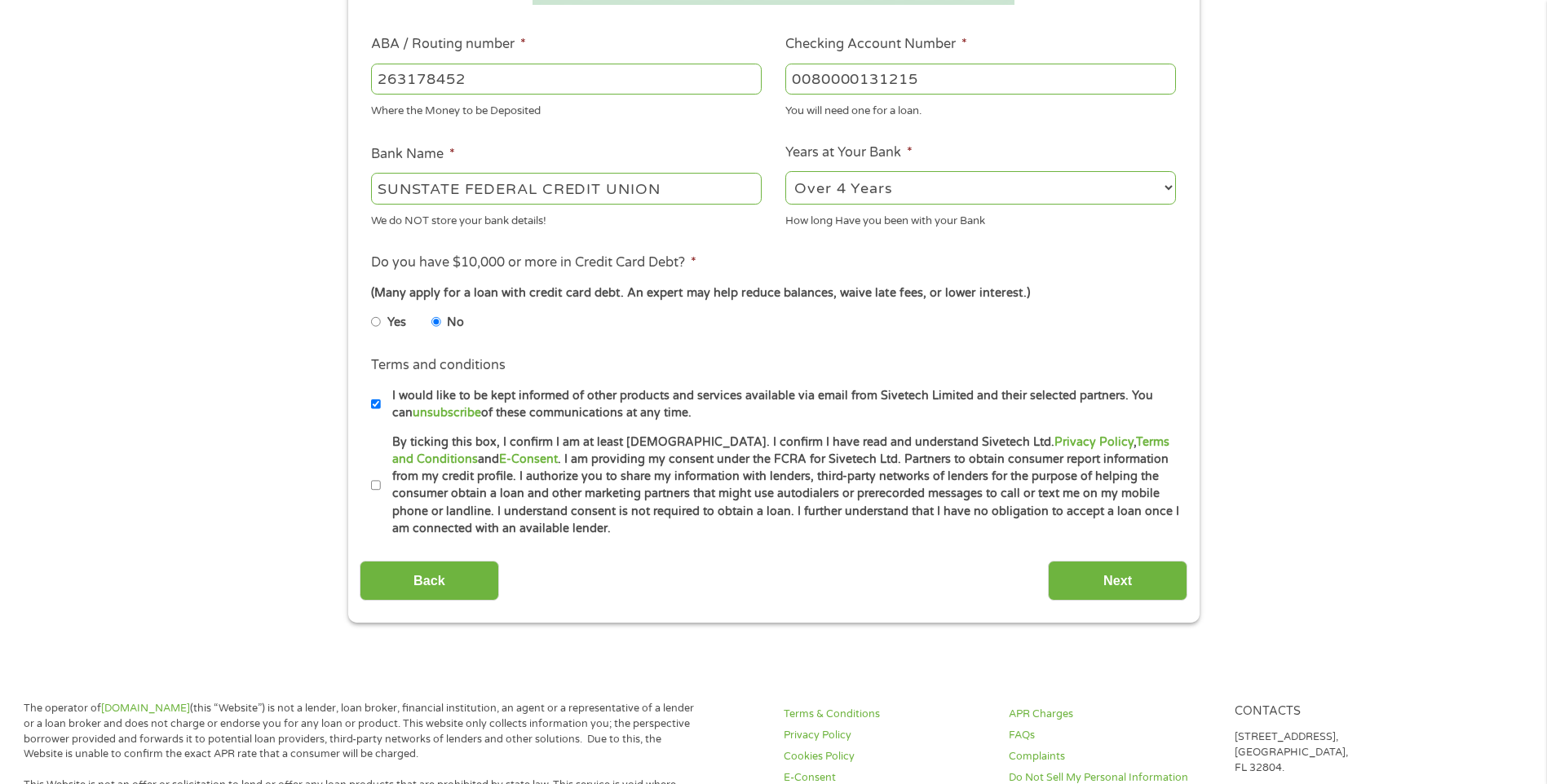
checkbox input "true"
click at [1116, 576] on input "Next" at bounding box center [1117, 581] width 139 height 40
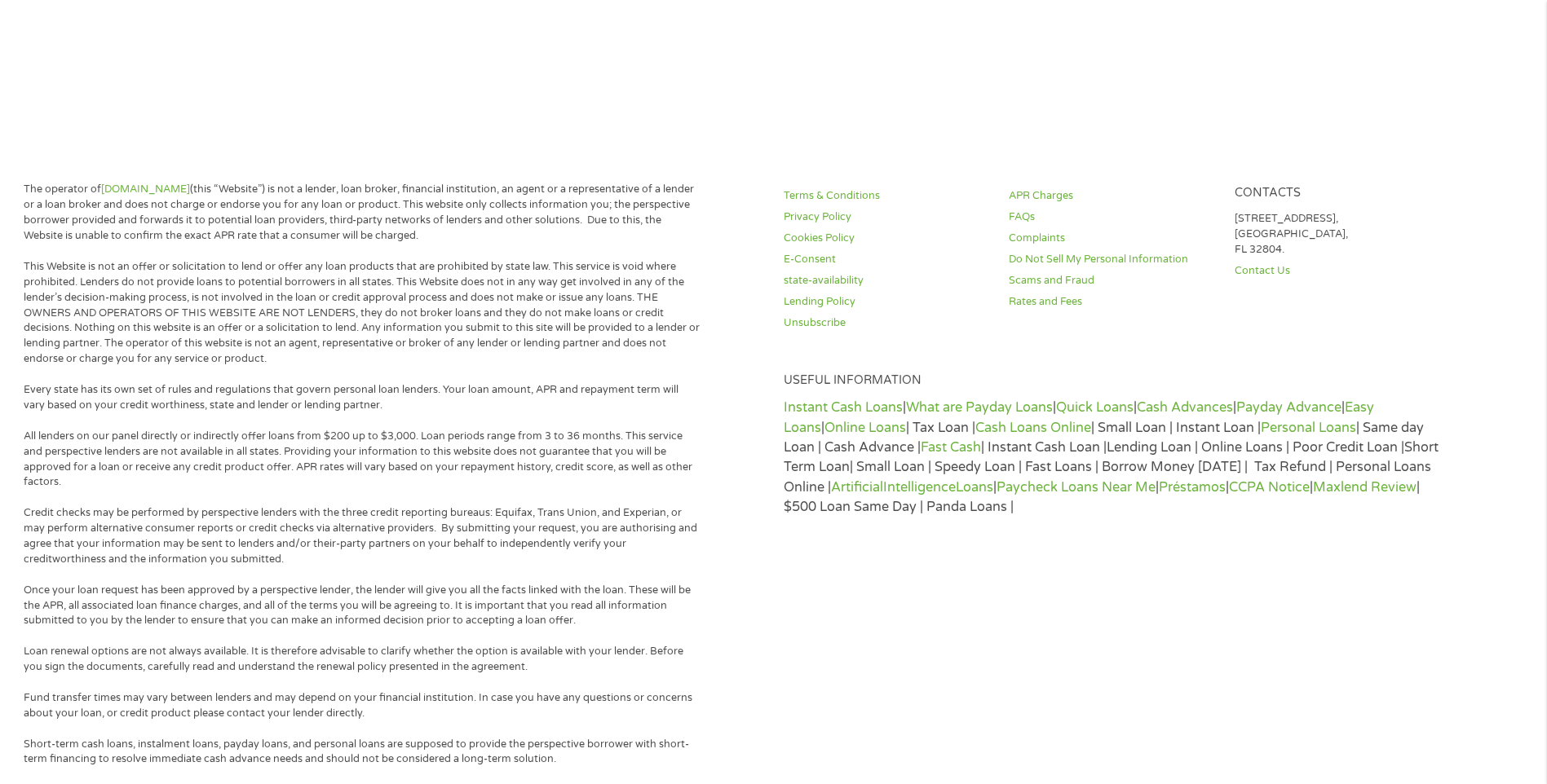
scroll to position [0, 0]
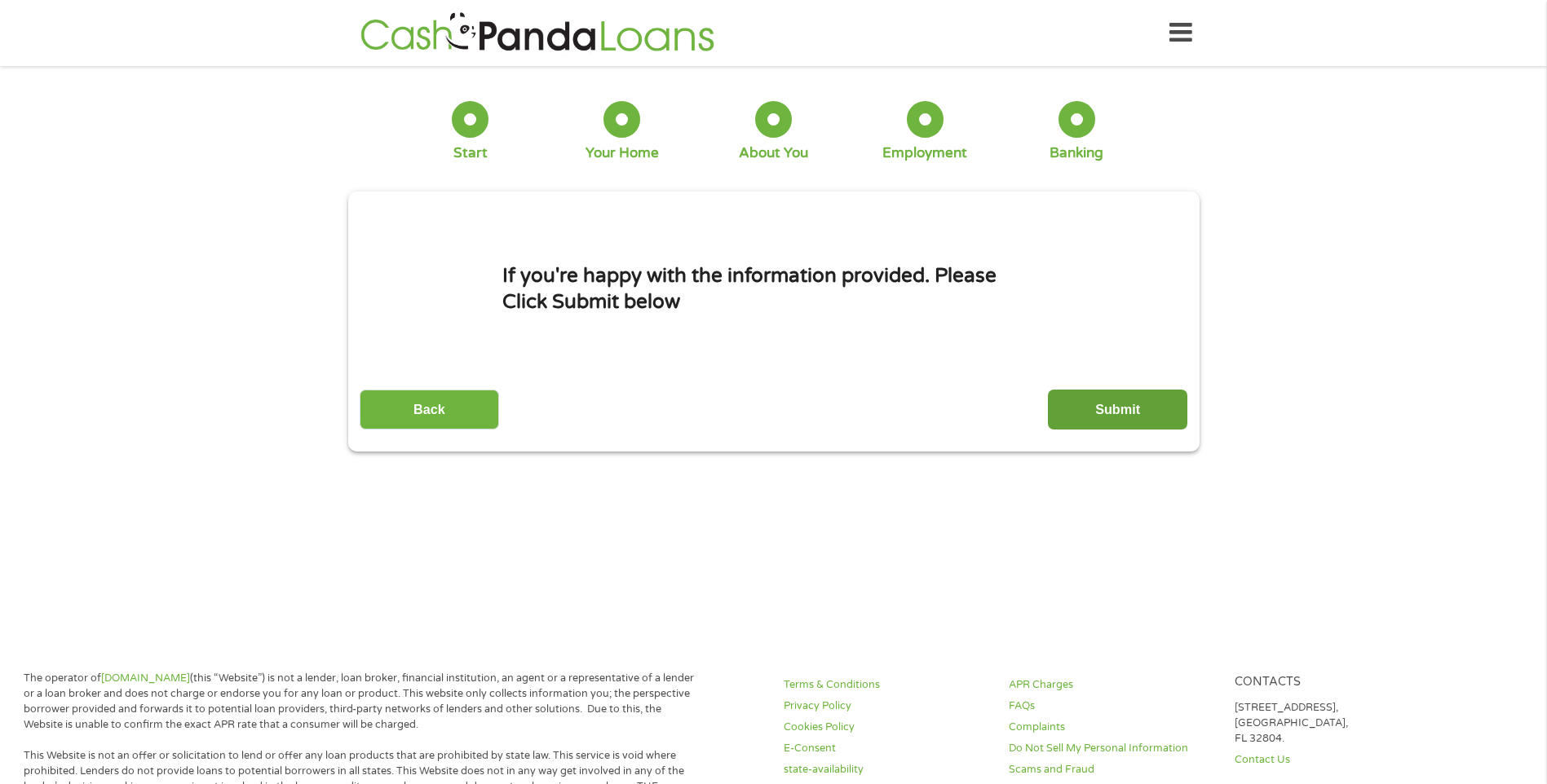
click at [1111, 402] on input "Submit" at bounding box center [1117, 410] width 139 height 40
